Goal: Task Accomplishment & Management: Manage account settings

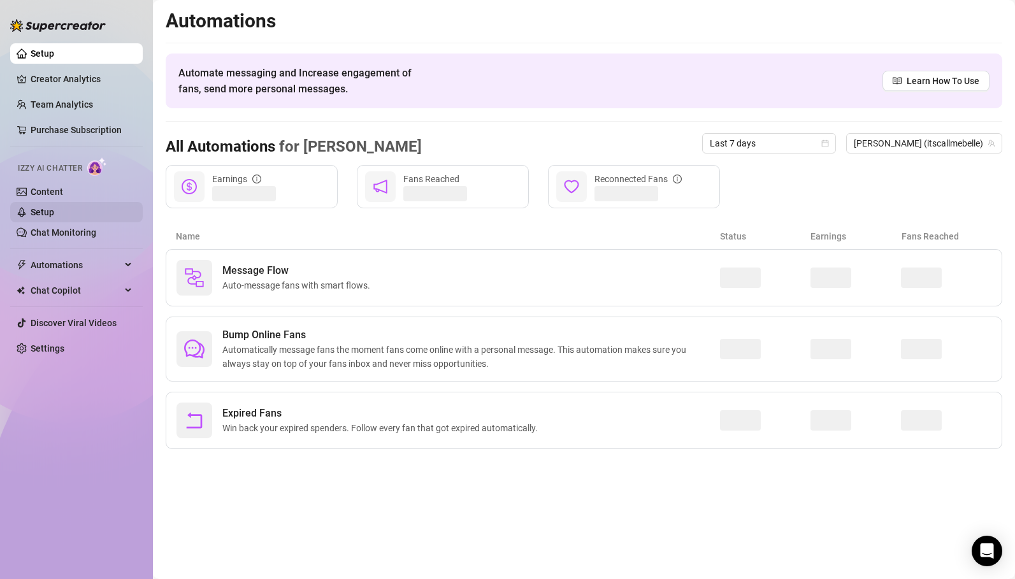
click at [47, 210] on link "Setup" at bounding box center [43, 212] width 24 height 10
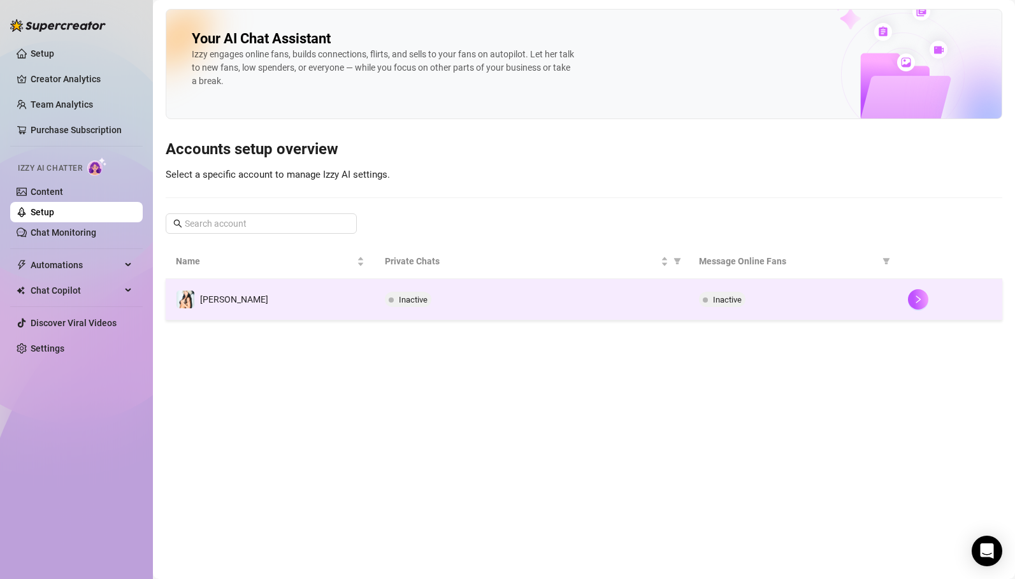
click at [230, 304] on span "[PERSON_NAME]" at bounding box center [234, 300] width 68 height 10
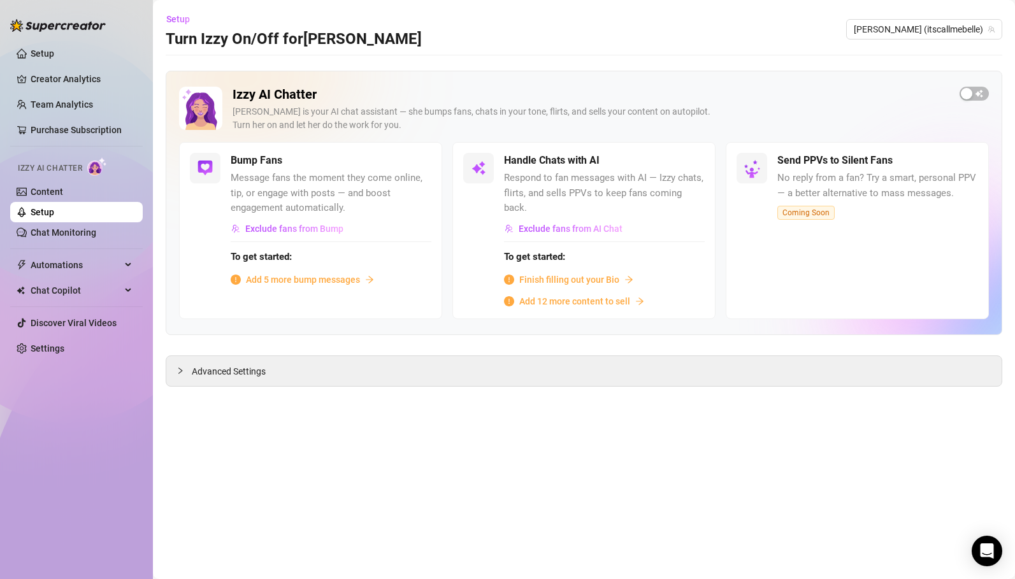
drag, startPoint x: 507, startPoint y: 177, endPoint x: 680, endPoint y: 201, distance: 174.4
click at [680, 201] on div "Handle Chats with AI Respond to fan messages with AI — Izzy chats, flirts, and …" at bounding box center [604, 230] width 201 height 155
click at [224, 365] on span "Advanced Settings" at bounding box center [229, 372] width 74 height 14
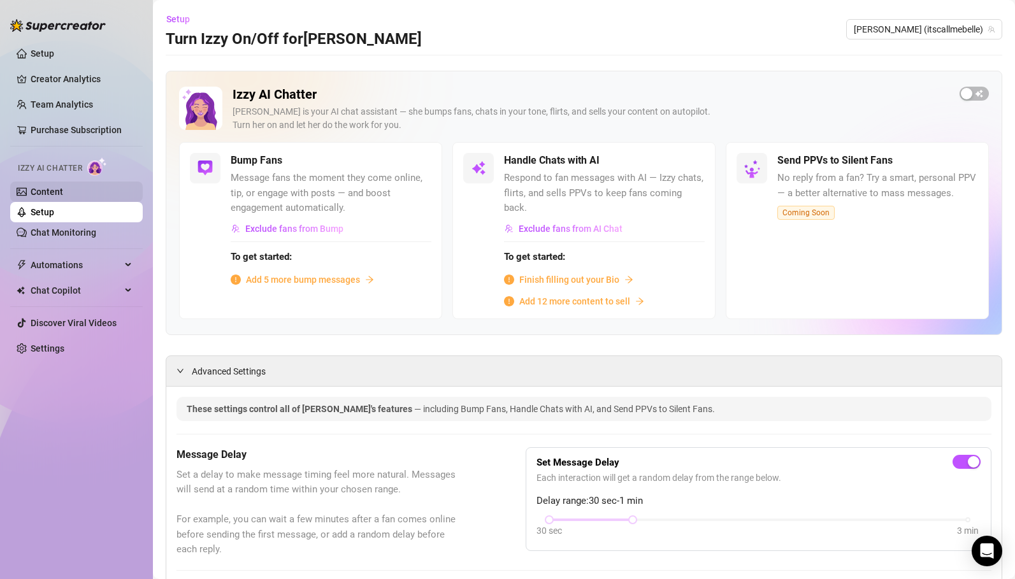
click at [55, 193] on link "Content" at bounding box center [47, 192] width 33 height 10
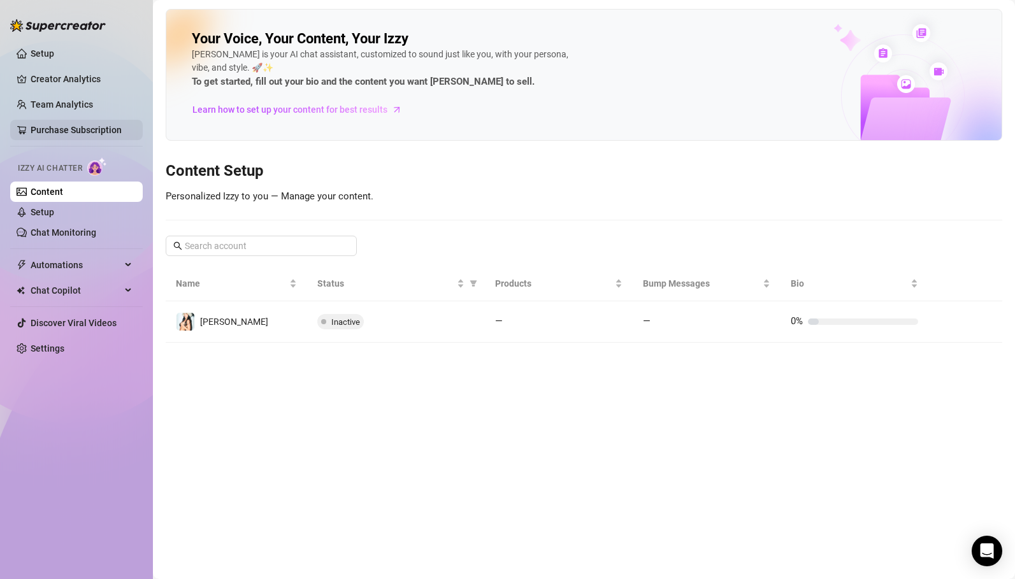
click at [65, 132] on link "Purchase Subscription" at bounding box center [76, 130] width 91 height 10
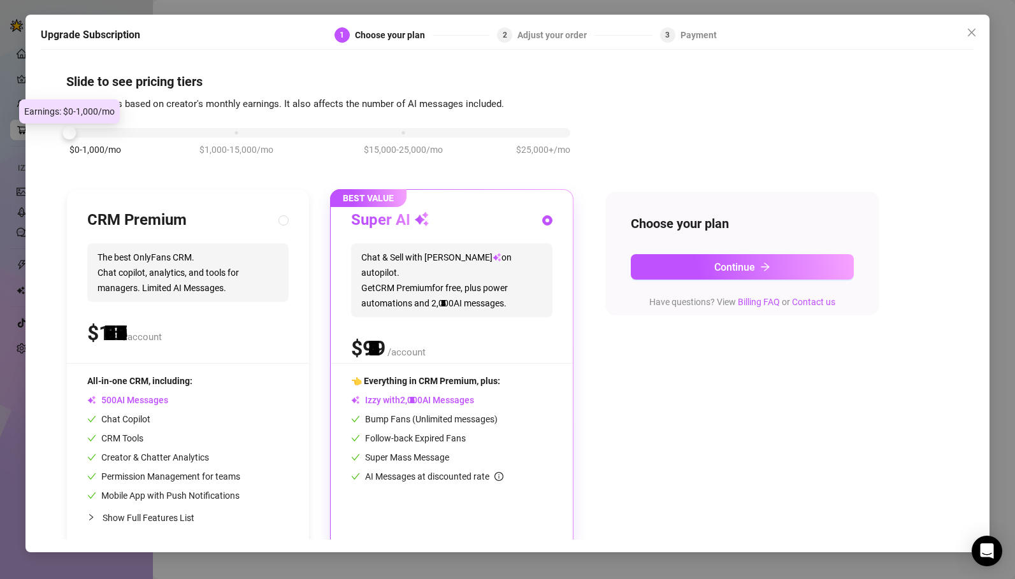
drag, startPoint x: 236, startPoint y: 132, endPoint x: 80, endPoint y: 129, distance: 156.8
click at [80, 129] on div "$0-1,000/mo $1,000-15,000/mo $15,000-25,000/mo $25,000+/mo" at bounding box center [319, 130] width 501 height 8
click at [233, 140] on div "$0-1,000/mo $1,000-15,000/mo $15,000-25,000/mo $25,000+/mo" at bounding box center [319, 148] width 507 height 72
click at [234, 133] on div "$0-1,000/mo $1,000-15,000/mo $15,000-25,000/mo $25,000+/mo" at bounding box center [319, 130] width 501 height 8
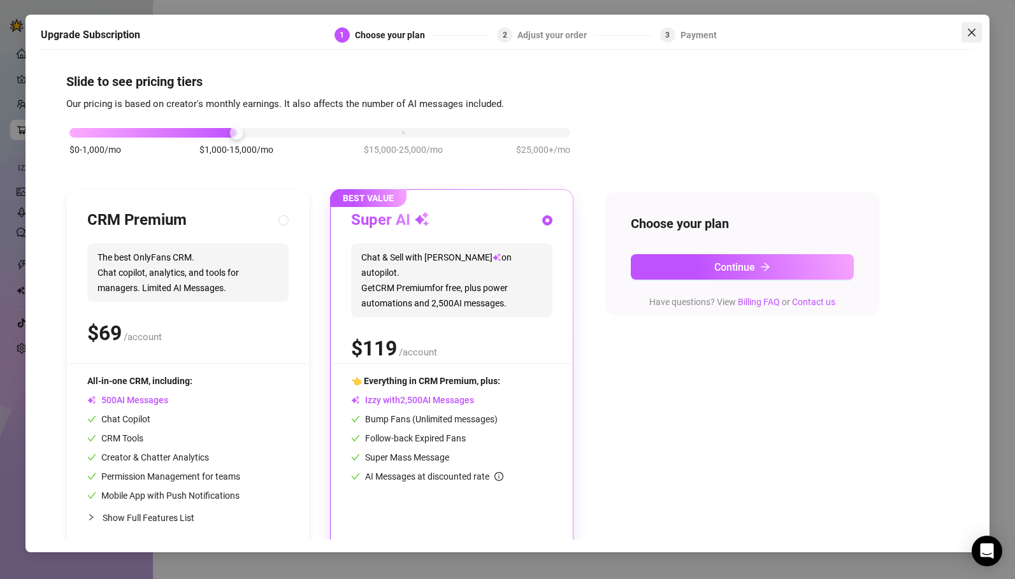
click at [973, 30] on icon "close" at bounding box center [972, 32] width 10 height 10
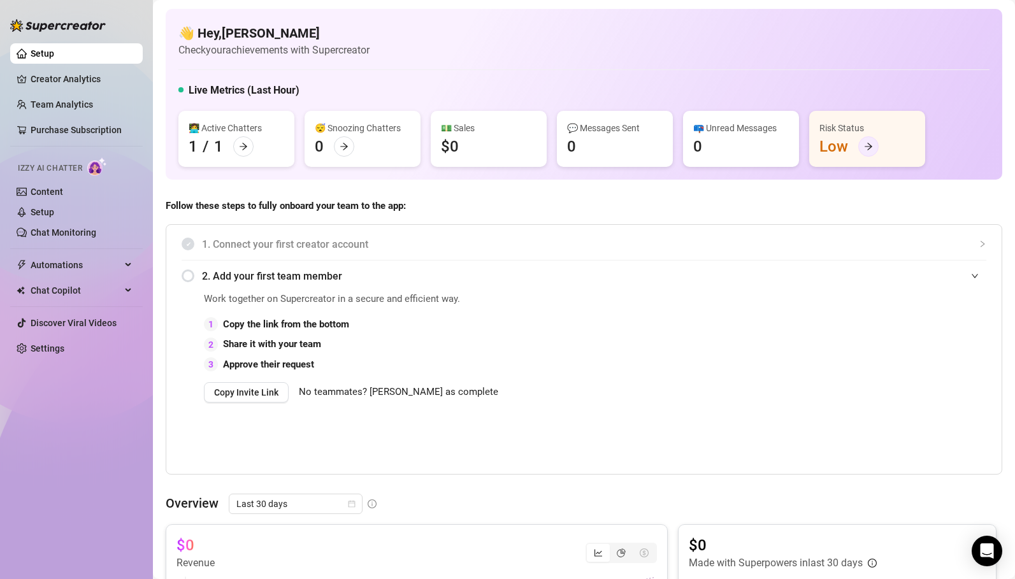
click at [862, 148] on div at bounding box center [869, 146] width 20 height 20
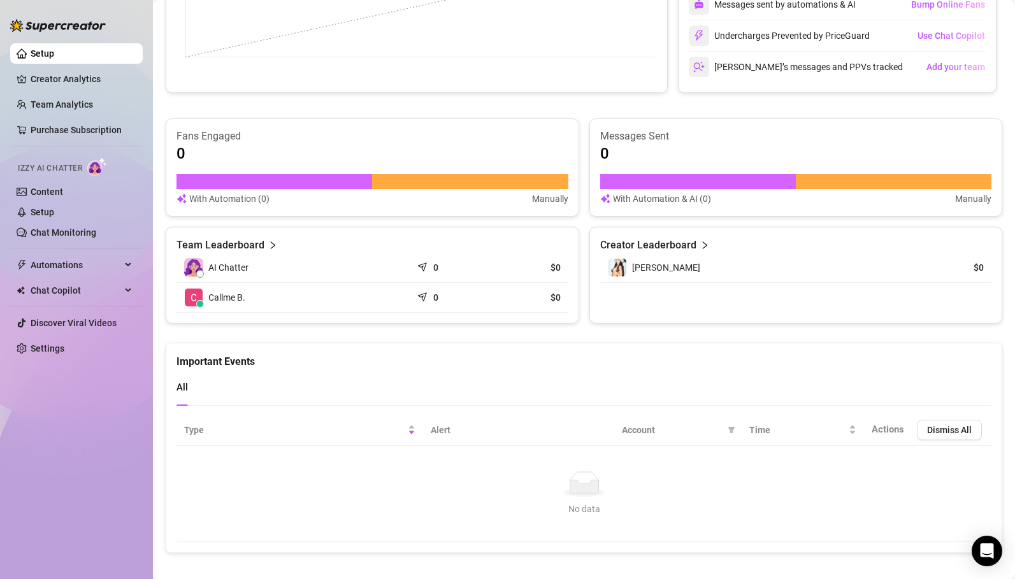
scroll to position [635, 0]
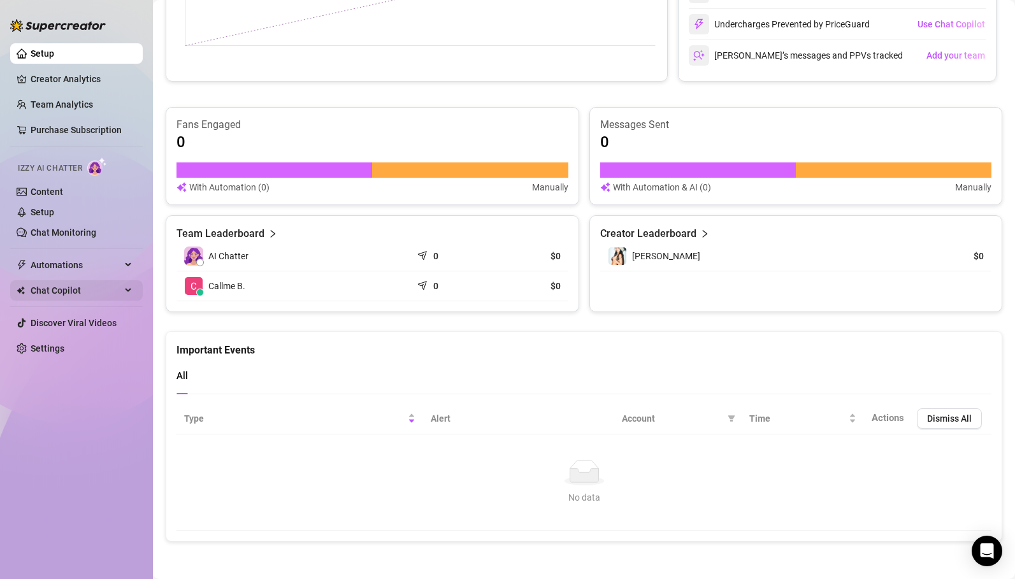
click at [64, 294] on span "Chat Copilot" at bounding box center [76, 290] width 91 height 20
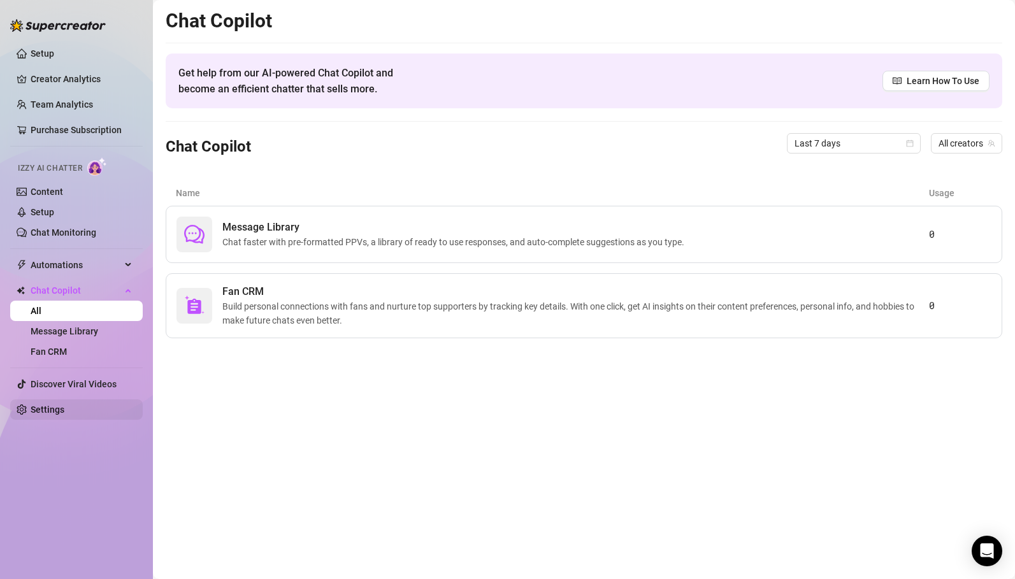
click at [44, 415] on link "Settings" at bounding box center [48, 410] width 34 height 10
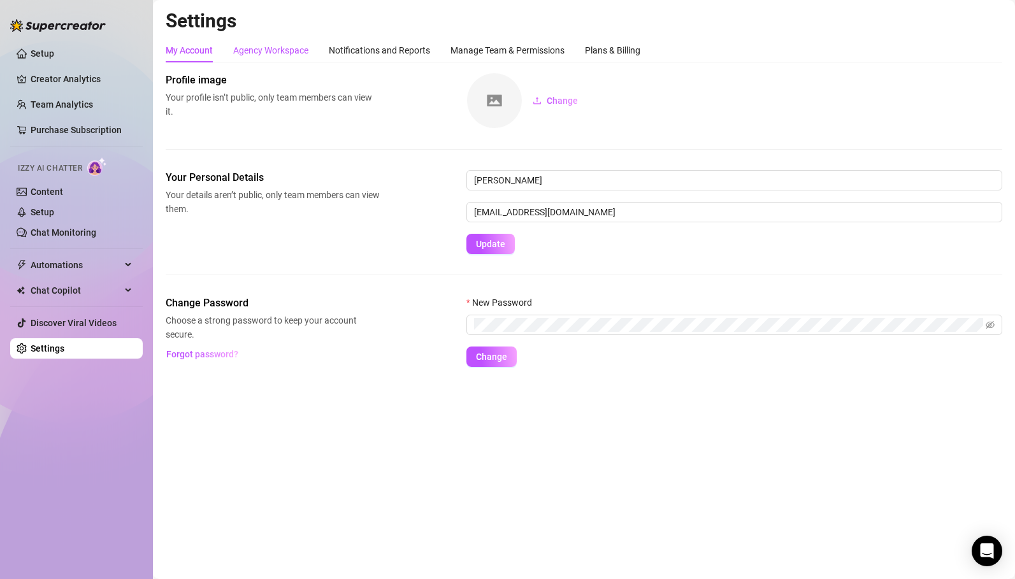
click at [284, 48] on div "Agency Workspace" at bounding box center [270, 50] width 75 height 14
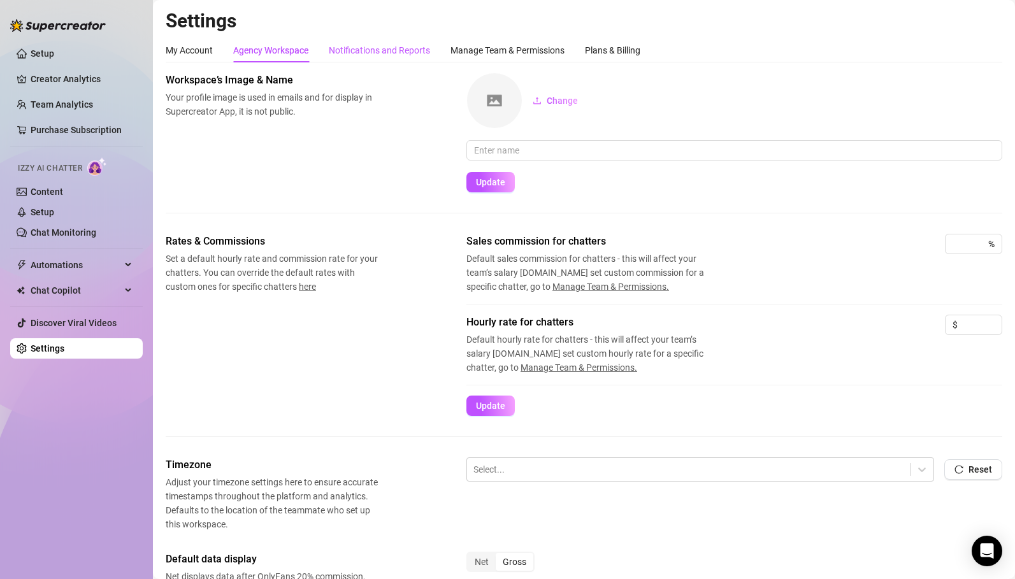
click at [391, 48] on div "Notifications and Reports" at bounding box center [379, 50] width 101 height 14
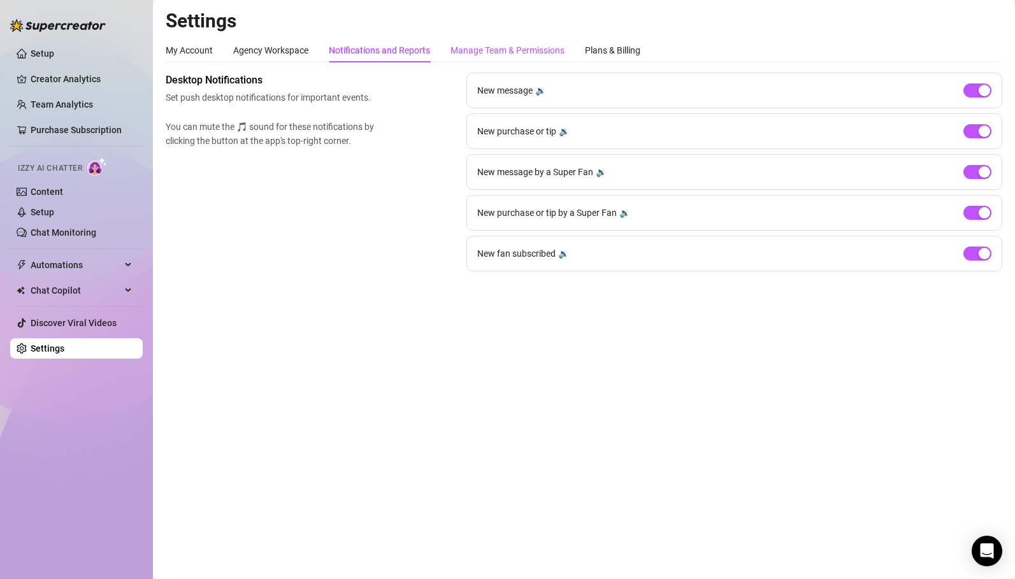
click at [485, 43] on div "Manage Team & Permissions" at bounding box center [508, 50] width 114 height 14
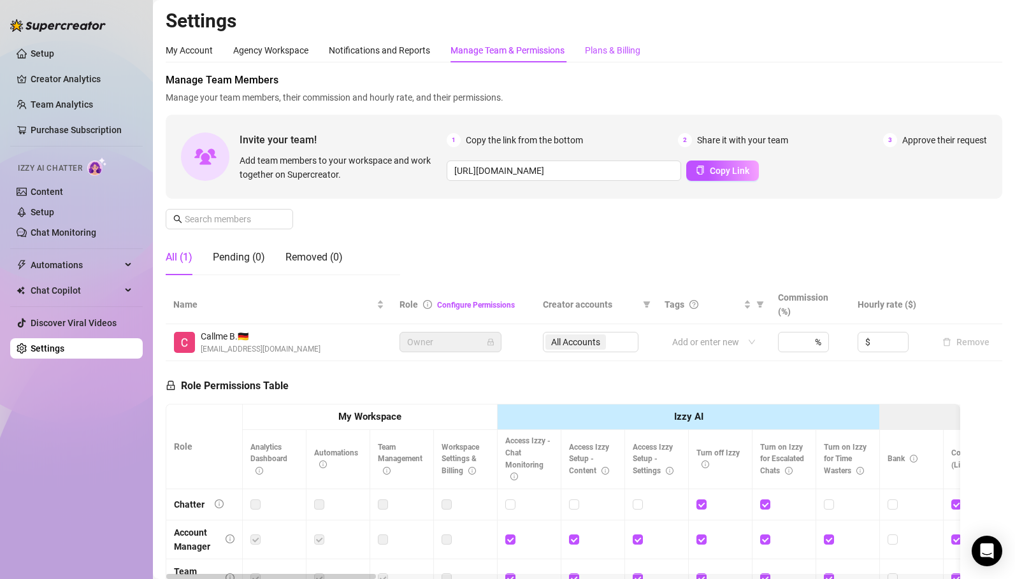
click at [615, 48] on div "Plans & Billing" at bounding box center [612, 50] width 55 height 14
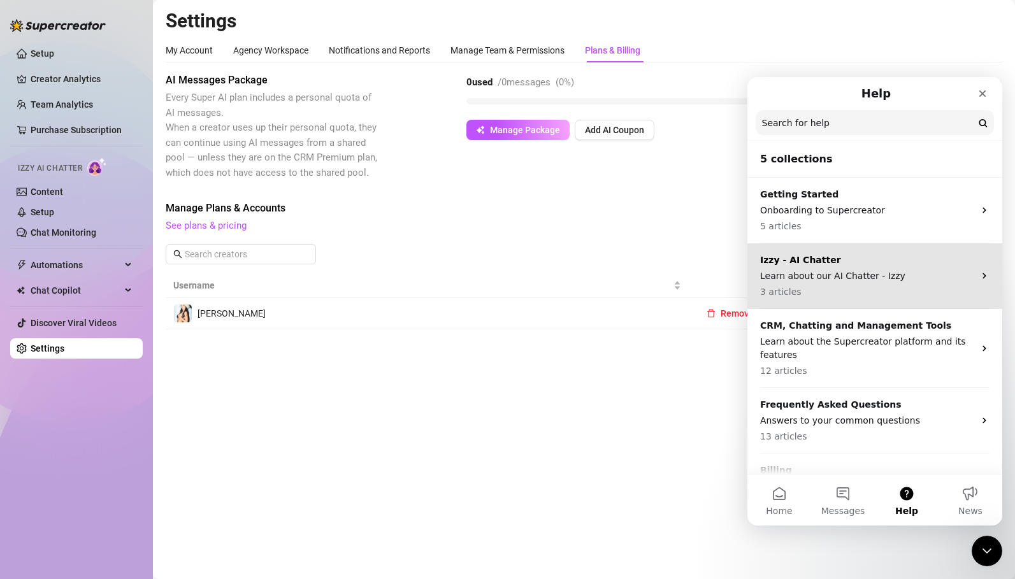
click at [815, 280] on p "Learn about our AI Chatter - Izzy" at bounding box center [867, 276] width 214 height 13
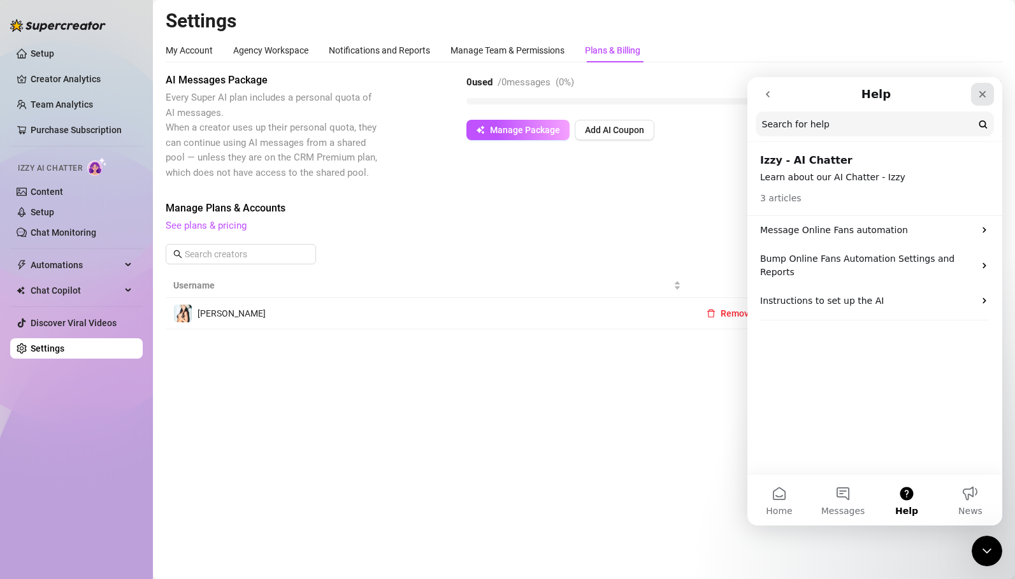
click at [982, 97] on icon "Close" at bounding box center [983, 94] width 10 height 10
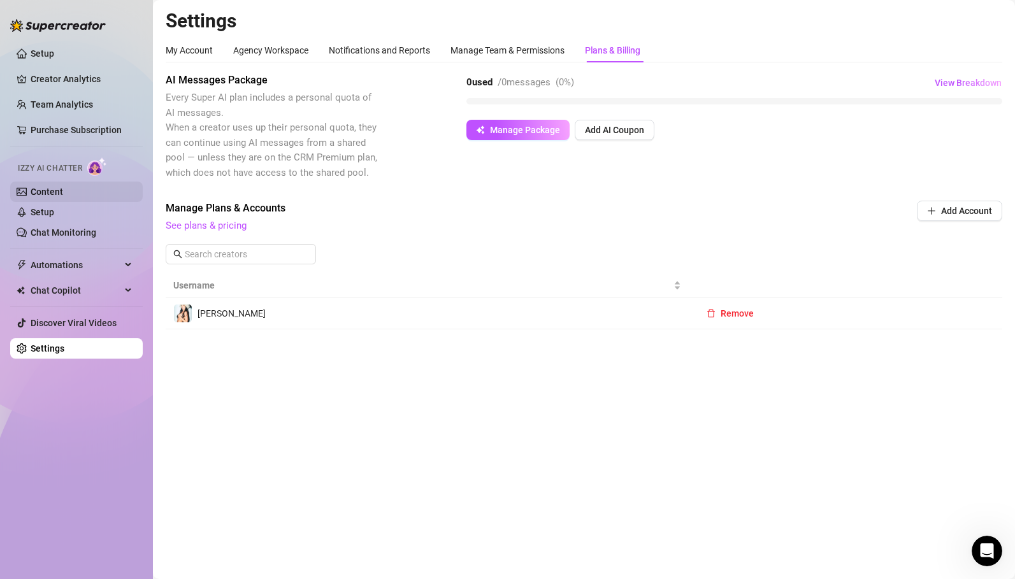
click at [49, 191] on link "Content" at bounding box center [47, 192] width 33 height 10
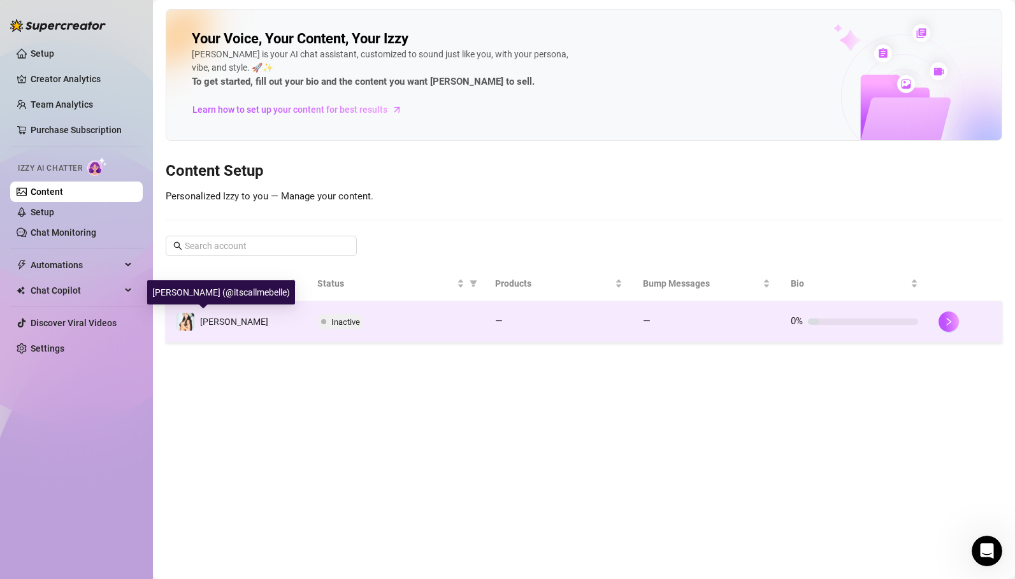
click at [215, 326] on span "[PERSON_NAME]" at bounding box center [234, 322] width 68 height 10
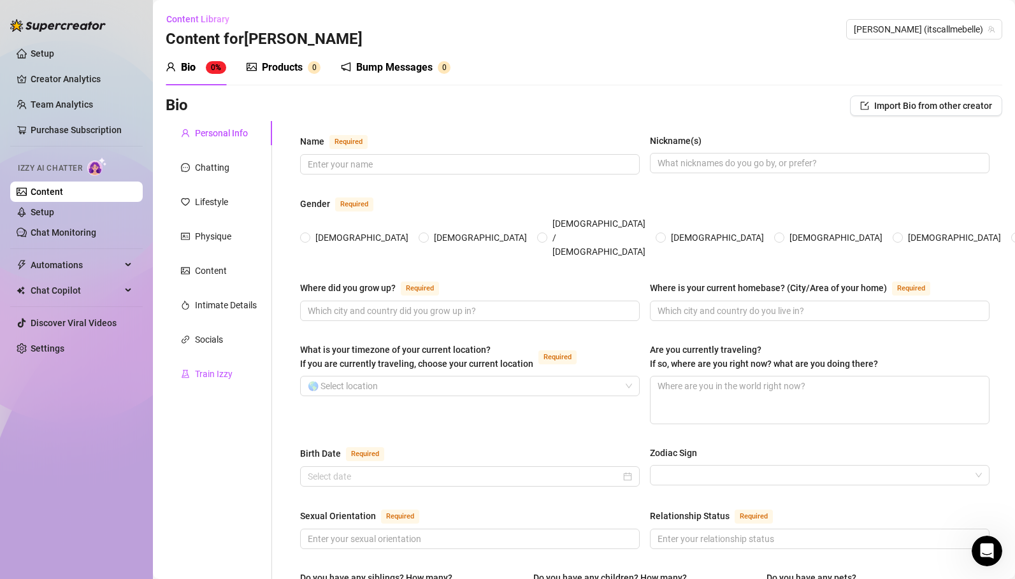
click at [212, 373] on div "Train Izzy" at bounding box center [214, 374] width 38 height 14
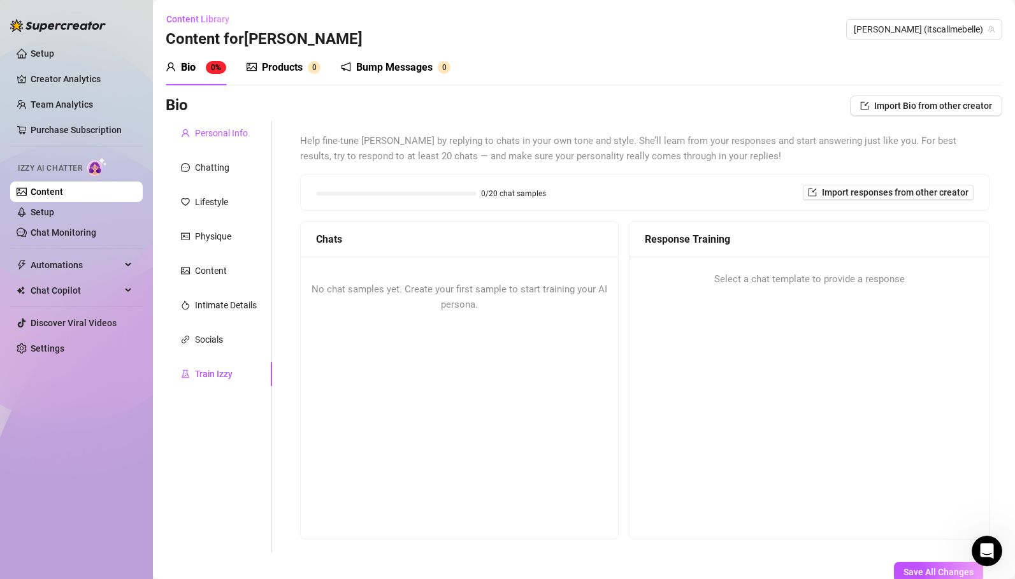
click at [222, 135] on div "Personal Info" at bounding box center [221, 133] width 53 height 14
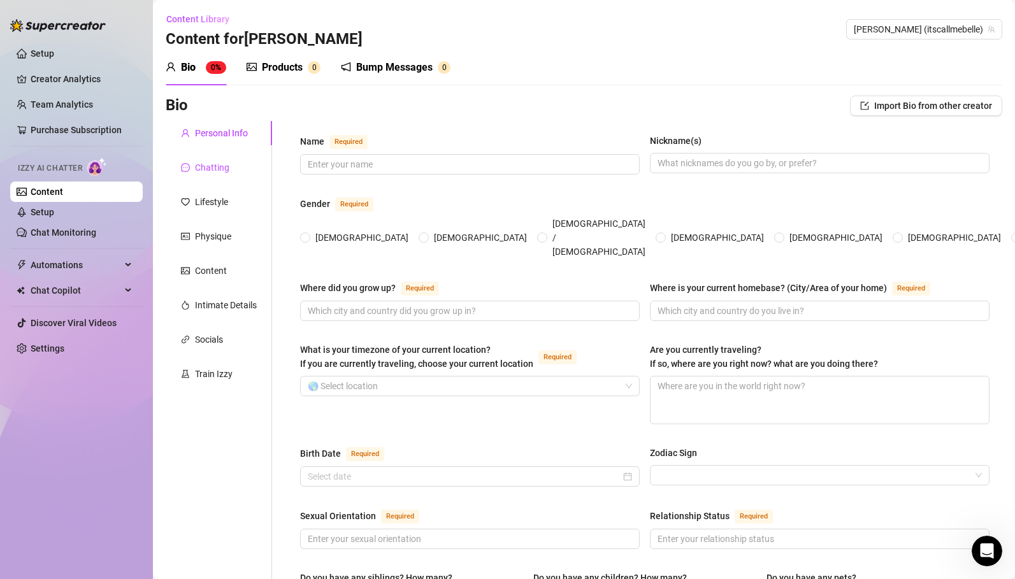
click at [218, 166] on div "Chatting" at bounding box center [212, 168] width 34 height 14
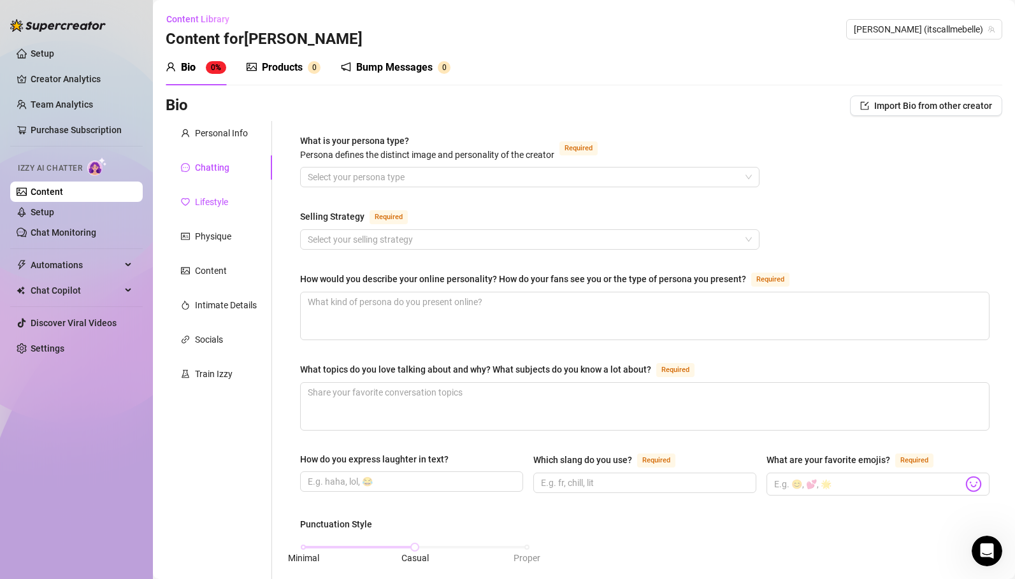
click at [218, 204] on div "Lifestyle" at bounding box center [211, 202] width 33 height 14
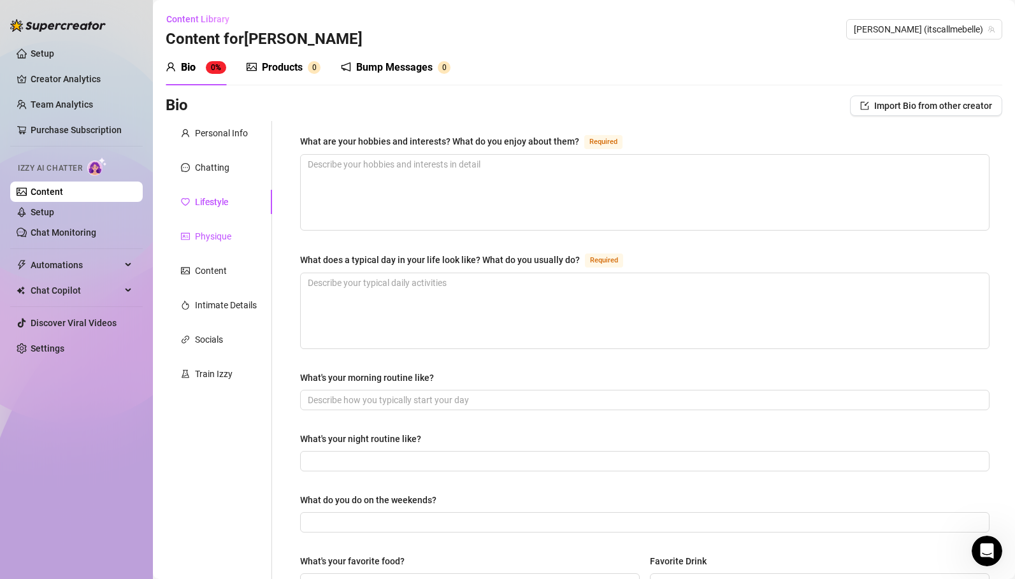
click at [218, 233] on div "Physique" at bounding box center [213, 236] width 36 height 14
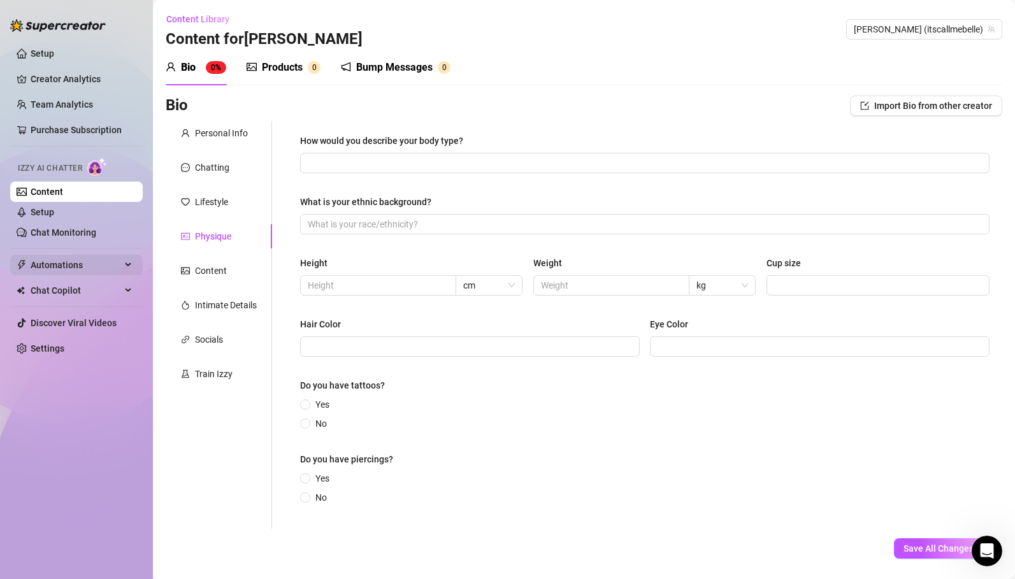
click at [78, 264] on span "Automations" at bounding box center [76, 265] width 91 height 20
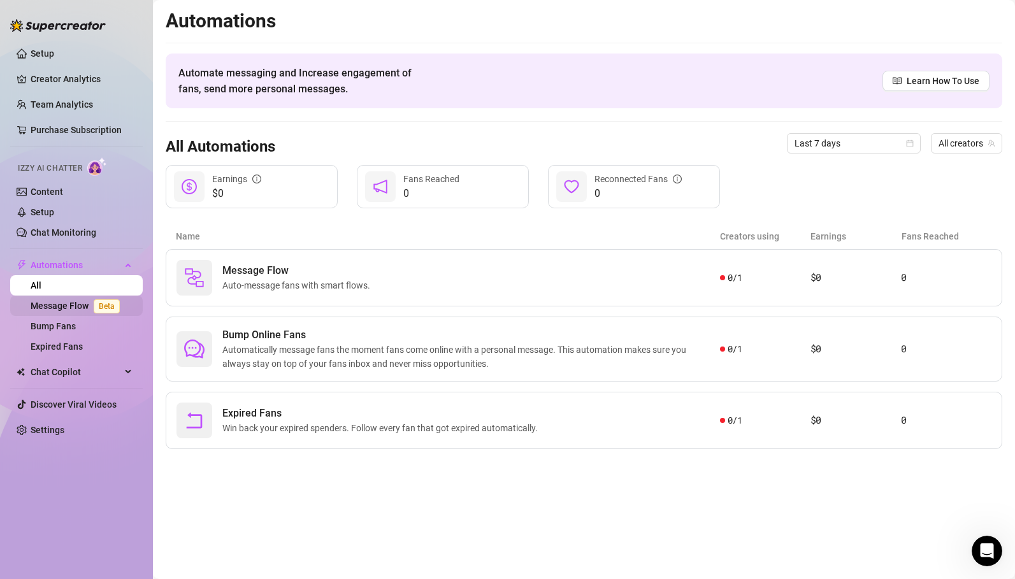
click at [71, 309] on link "Message Flow Beta" at bounding box center [78, 306] width 94 height 10
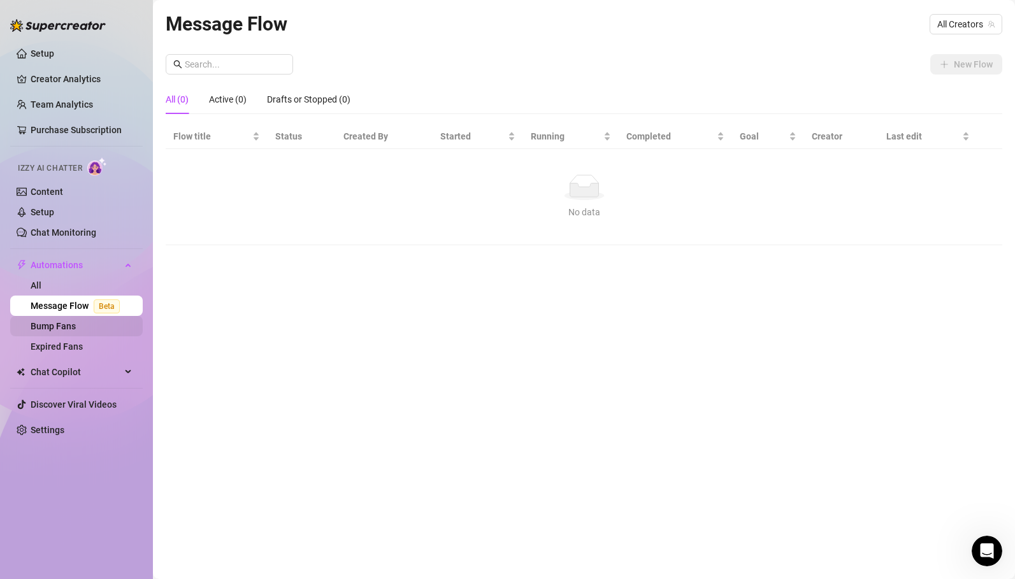
click at [71, 327] on link "Bump Fans" at bounding box center [53, 326] width 45 height 10
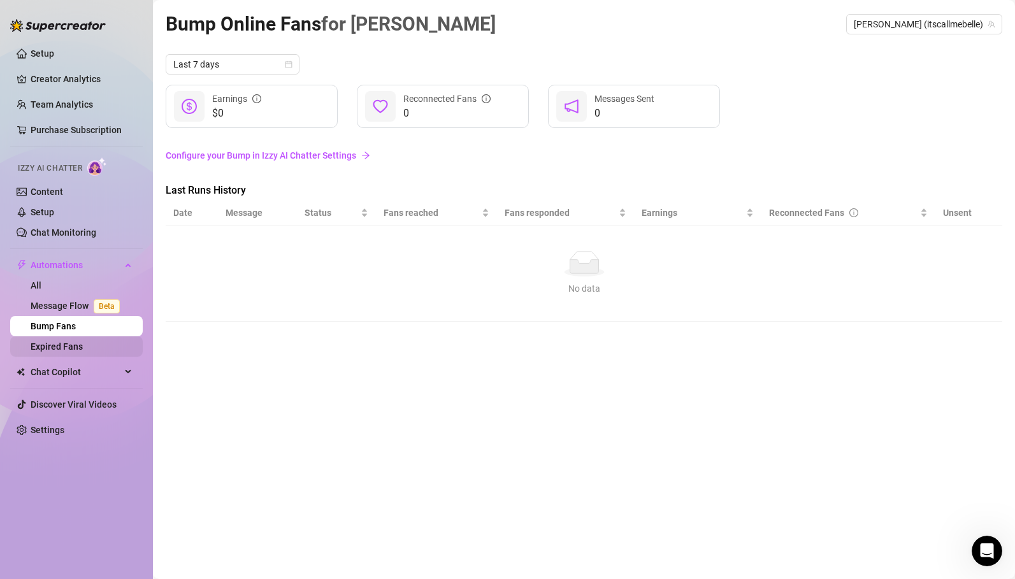
click at [79, 345] on link "Expired Fans" at bounding box center [57, 347] width 52 height 10
